Goal: Task Accomplishment & Management: Manage account settings

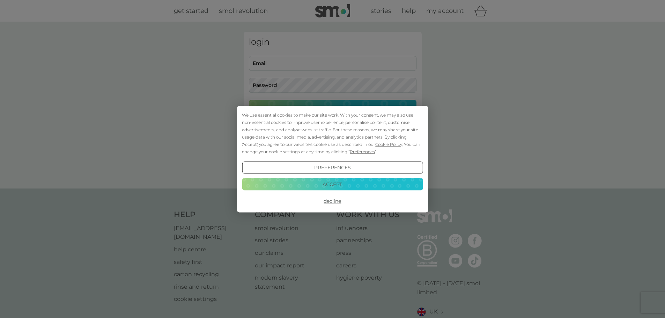
click at [353, 181] on button "Accept" at bounding box center [332, 184] width 181 height 13
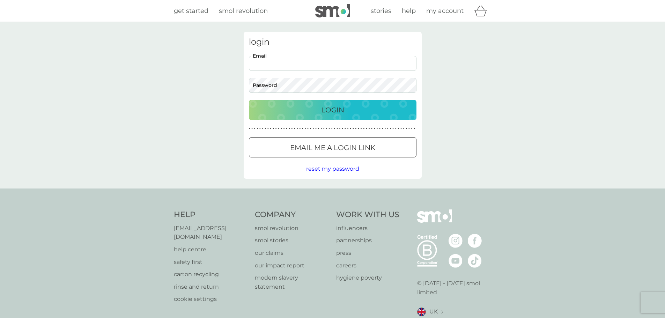
click at [272, 66] on input "Email" at bounding box center [332, 63] width 167 height 15
type input "[EMAIL_ADDRESS][DOMAIN_NAME]"
click at [447, 11] on span "my account" at bounding box center [444, 11] width 37 height 8
click at [328, 151] on p "Email me a login link" at bounding box center [332, 147] width 85 height 11
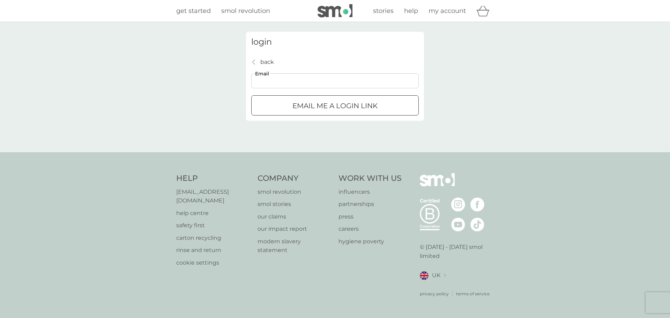
click at [285, 80] on input "Email" at bounding box center [334, 80] width 167 height 15
type input "[EMAIL_ADDRESS][DOMAIN_NAME]"
click at [325, 106] on div "submit" at bounding box center [334, 105] width 25 height 7
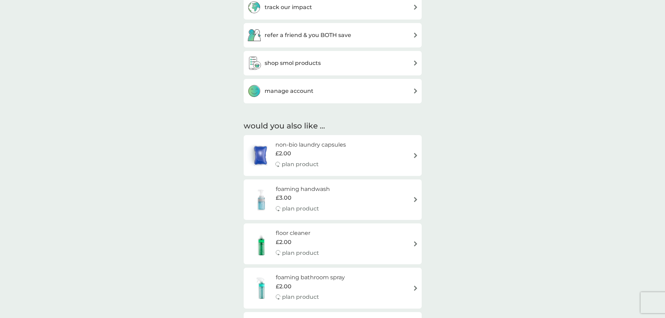
scroll to position [174, 0]
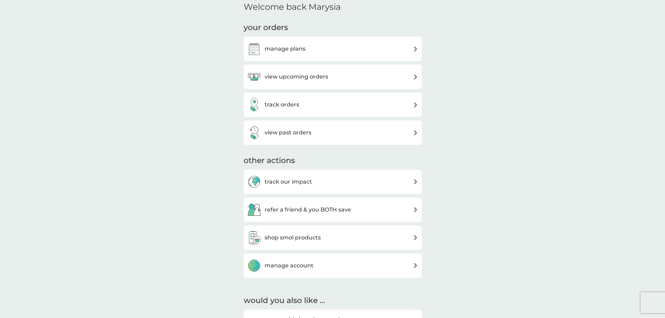
click at [415, 265] on img at bounding box center [415, 265] width 5 height 5
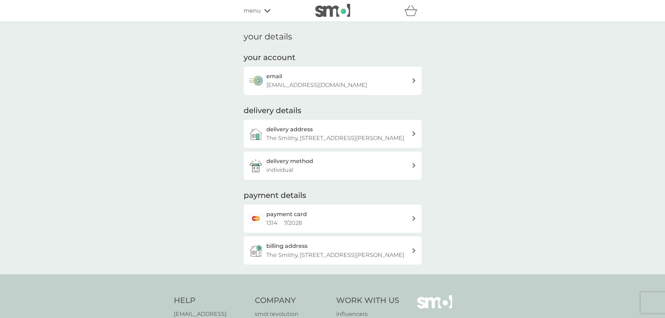
click at [414, 253] on div at bounding box center [413, 251] width 5 height 6
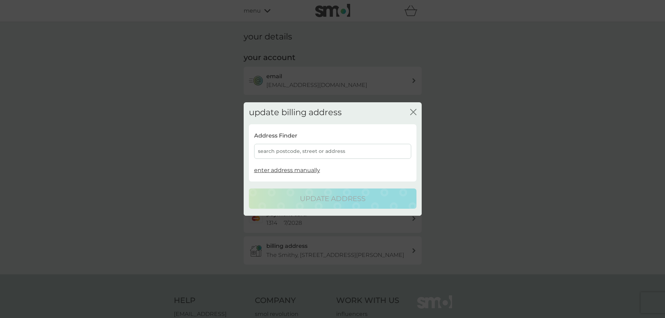
click at [414, 112] on icon "close" at bounding box center [413, 112] width 6 height 6
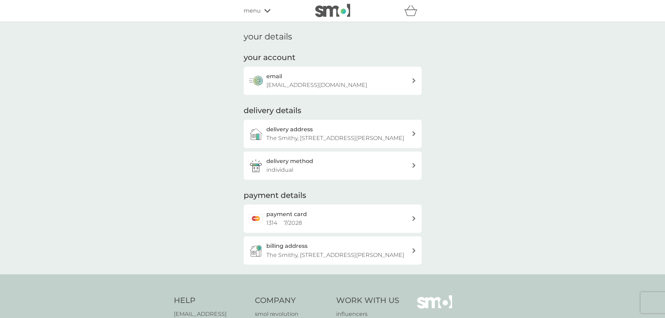
click at [413, 221] on icon at bounding box center [413, 218] width 3 height 5
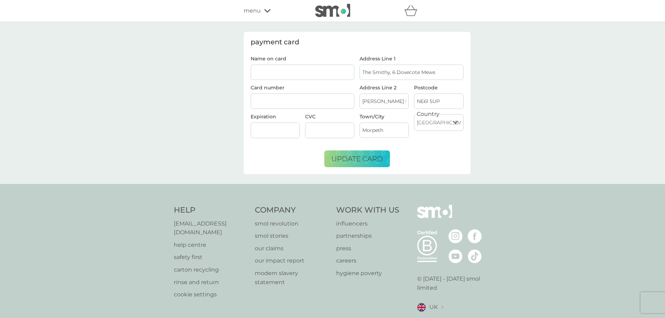
click at [281, 71] on input "Name on card" at bounding box center [303, 72] width 104 height 15
click at [264, 72] on input "Name on card" at bounding box center [303, 72] width 104 height 15
type input "Marysia Buller"
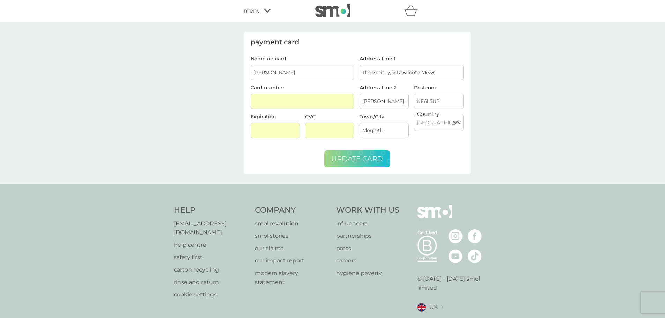
click at [356, 160] on span "update card" at bounding box center [357, 159] width 52 height 8
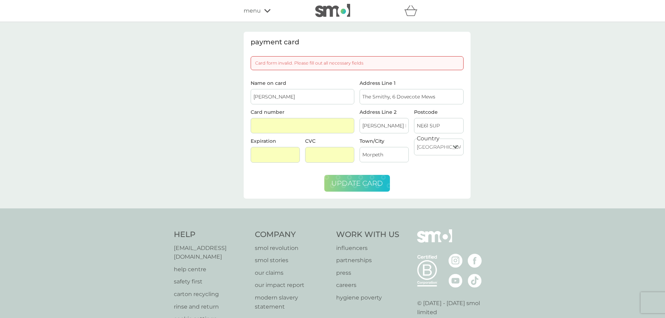
click at [361, 184] on span "update card" at bounding box center [357, 183] width 52 height 8
click at [347, 181] on span "update card" at bounding box center [357, 183] width 52 height 8
click at [351, 186] on span "update card" at bounding box center [357, 183] width 52 height 8
click at [350, 181] on span "update card" at bounding box center [357, 183] width 52 height 8
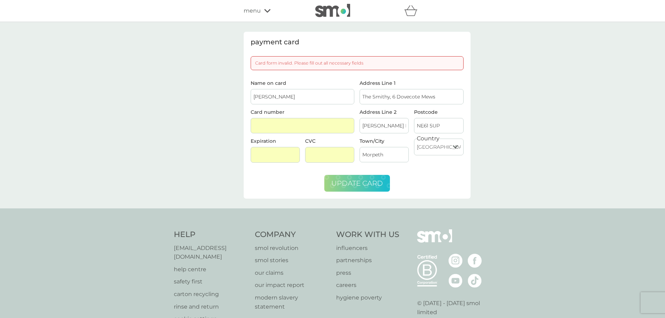
click at [338, 187] on span "update card" at bounding box center [357, 183] width 52 height 8
click at [264, 12] on icon at bounding box center [267, 11] width 6 height 4
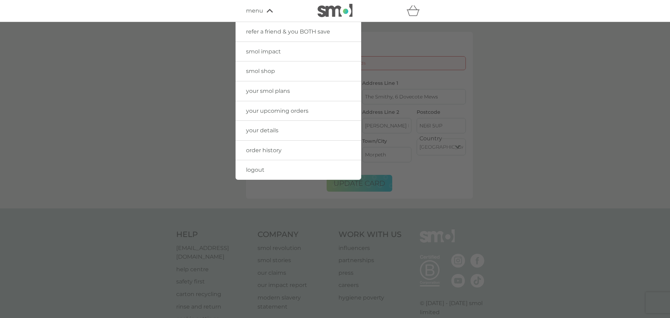
click at [269, 92] on span "your smol plans" at bounding box center [268, 91] width 44 height 7
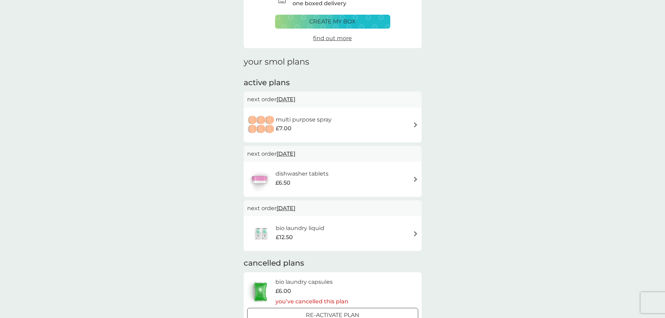
scroll to position [35, 0]
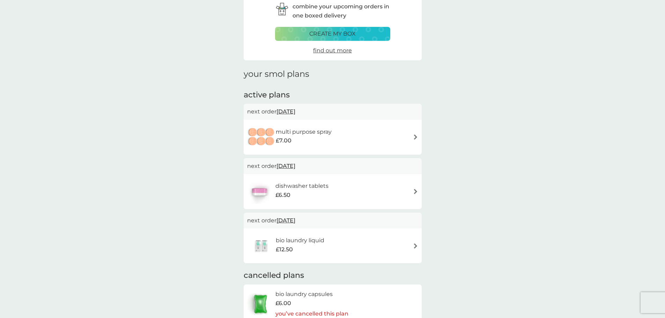
click at [415, 136] on img at bounding box center [415, 136] width 5 height 5
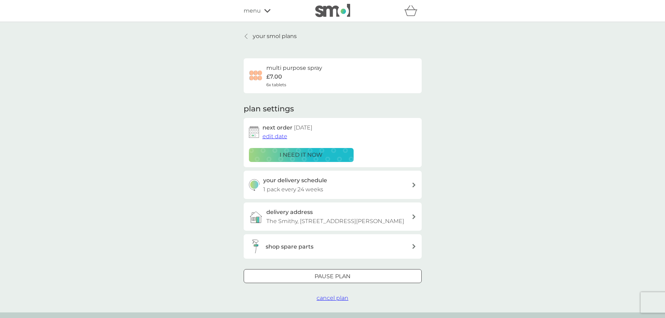
click at [331, 301] on span "cancel plan" at bounding box center [332, 298] width 32 height 7
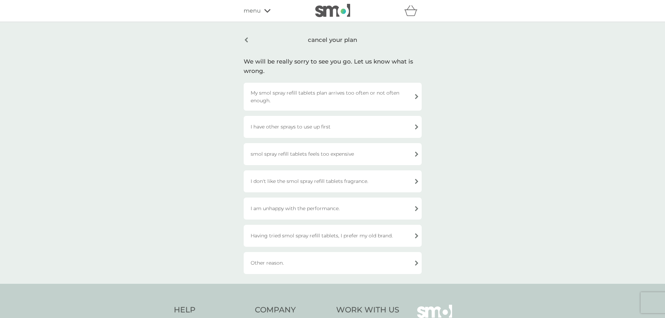
click at [417, 126] on div "I have other sprays to use up first" at bounding box center [333, 127] width 178 height 22
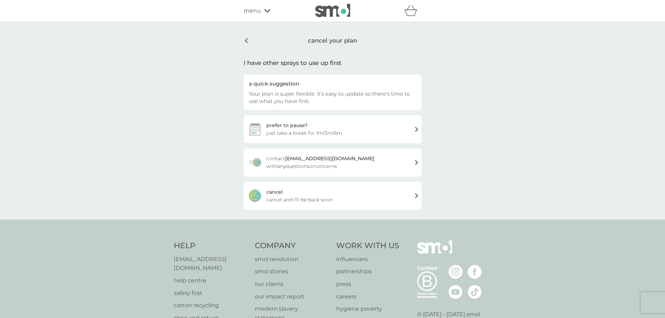
click at [415, 196] on div "cancel cancel and I'll be back soon" at bounding box center [333, 196] width 178 height 28
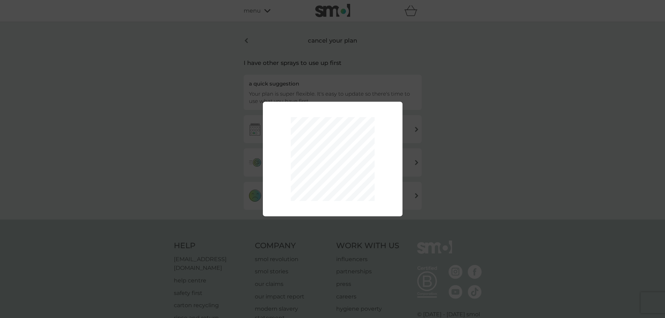
click at [467, 160] on div "Thank you, your plan has now been cancelled. Remember, reactivating is super ea…" at bounding box center [332, 159] width 665 height 318
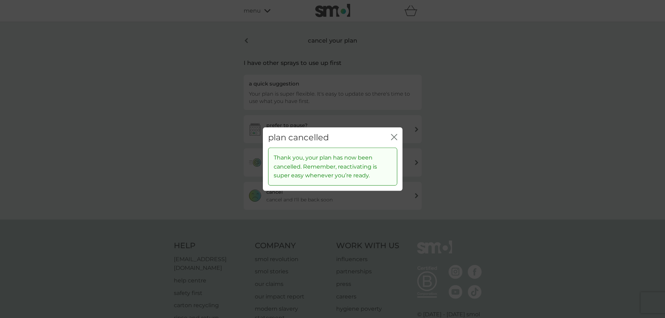
click at [394, 137] on icon "close" at bounding box center [395, 137] width 3 height 6
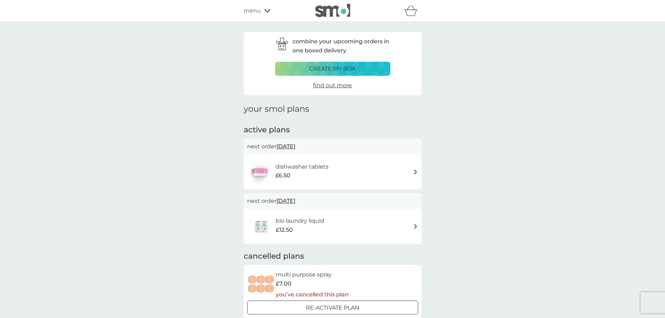
click at [414, 225] on img at bounding box center [415, 226] width 5 height 5
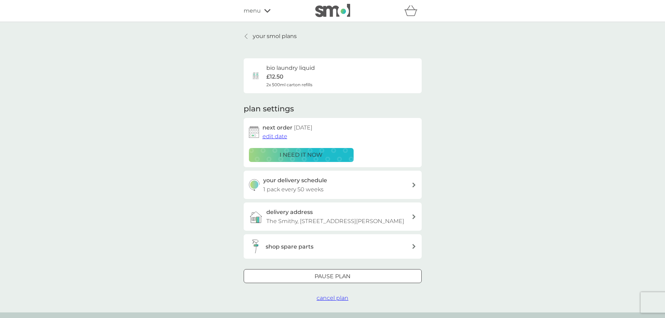
click at [329, 301] on span "cancel plan" at bounding box center [332, 298] width 32 height 7
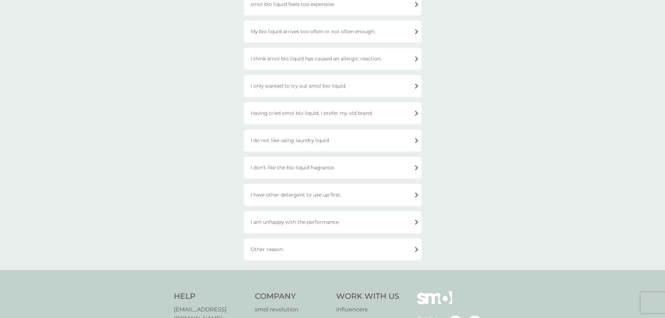
scroll to position [105, 0]
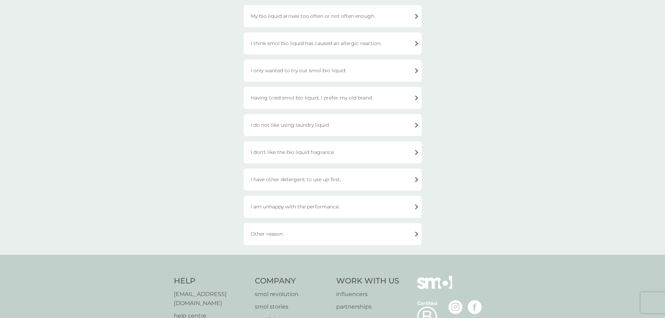
click at [416, 69] on div "I only wanted to try out smol bio liquid." at bounding box center [333, 71] width 178 height 22
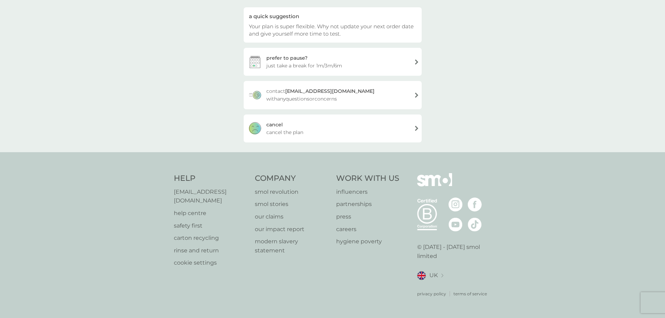
scroll to position [59, 0]
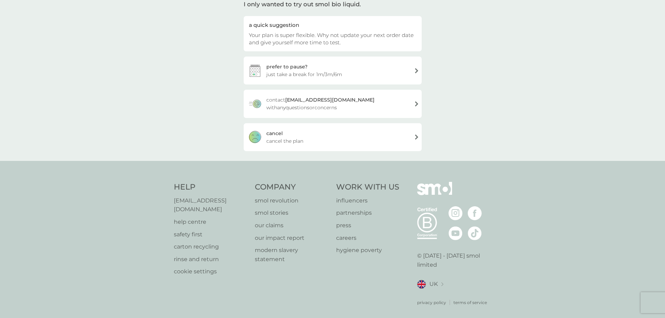
click at [329, 137] on div "cancel cancel the plan" at bounding box center [333, 137] width 178 height 28
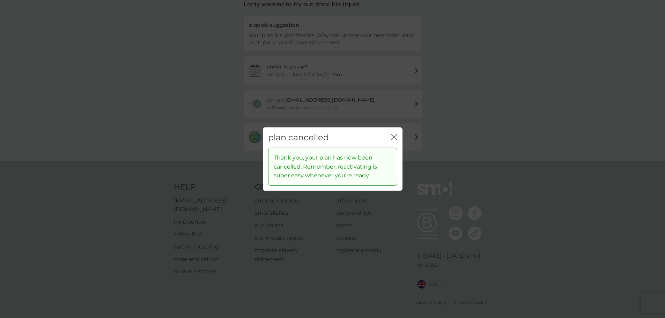
click at [392, 135] on icon "close" at bounding box center [392, 137] width 3 height 6
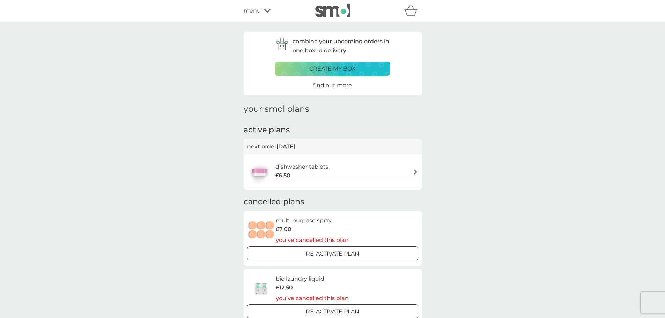
click at [485, 92] on div "combine your upcoming orders in one boxed delivery create my box find out more …" at bounding box center [332, 236] width 665 height 429
click at [269, 9] on icon at bounding box center [267, 11] width 6 height 4
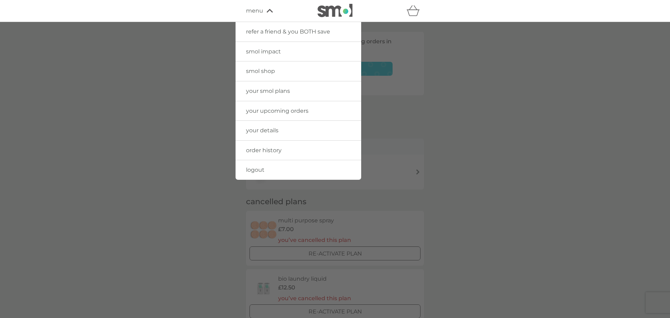
click at [287, 109] on span "your upcoming orders" at bounding box center [277, 110] width 62 height 7
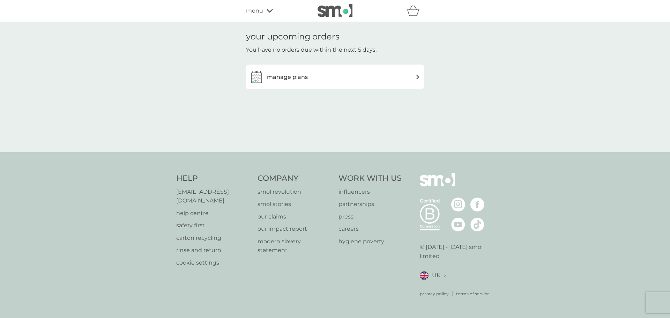
click at [417, 75] on img at bounding box center [417, 76] width 5 height 5
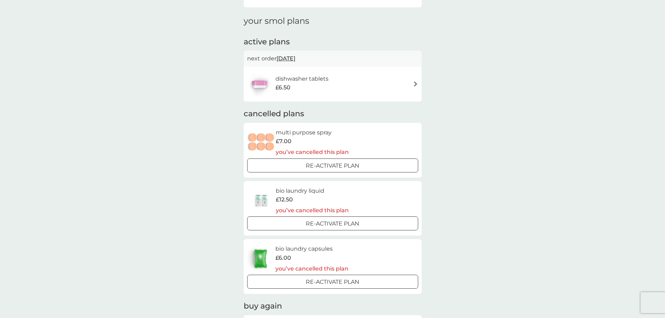
scroll to position [70, 0]
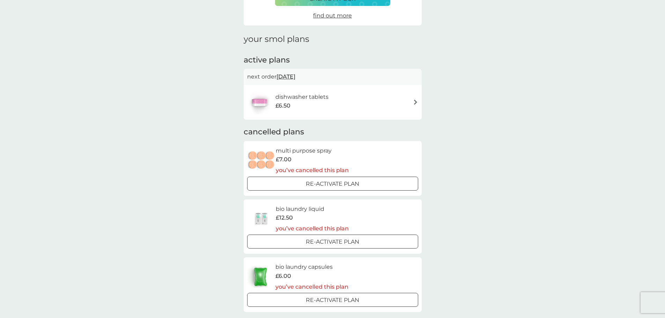
click at [415, 102] on img at bounding box center [415, 101] width 5 height 5
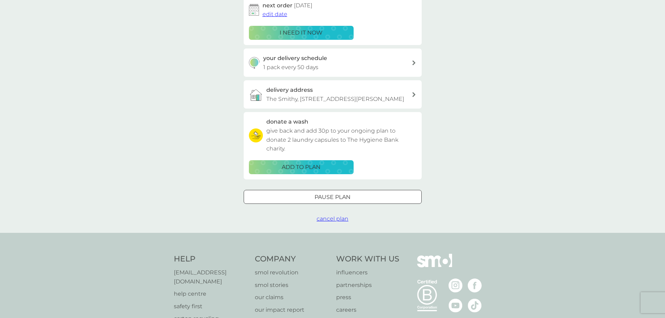
scroll to position [140, 0]
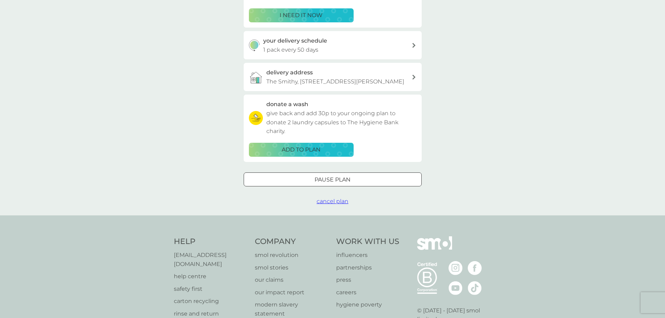
click at [326, 204] on span "cancel plan" at bounding box center [332, 201] width 32 height 7
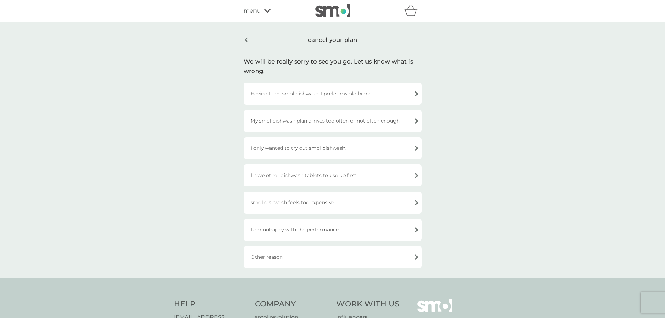
click at [416, 200] on div "smol dishwash feels too expensive" at bounding box center [333, 203] width 178 height 22
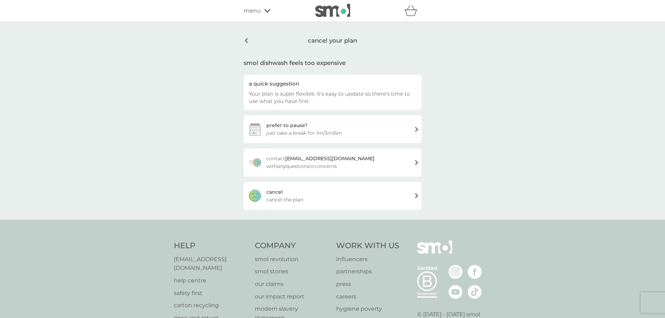
click at [325, 200] on div "cancel cancel the plan" at bounding box center [333, 196] width 178 height 28
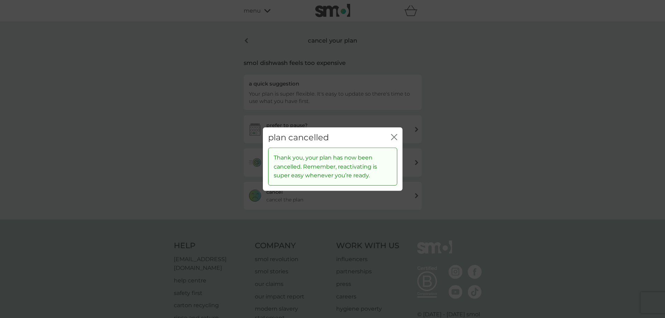
click at [393, 135] on icon "close" at bounding box center [394, 137] width 6 height 6
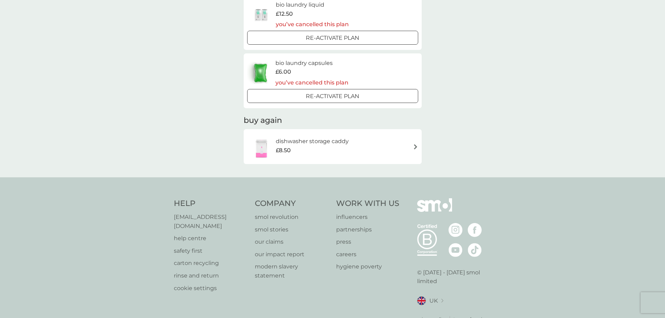
scroll to position [283, 0]
